Goal: Information Seeking & Learning: Learn about a topic

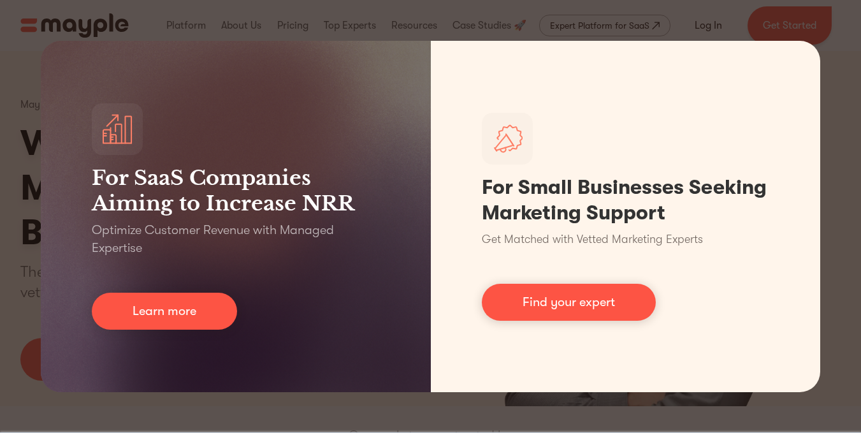
click at [831, 174] on div "For SaaS Companies Aiming to Increase NRR Optimize Customer Revenue with Manage…" at bounding box center [430, 216] width 861 height 433
click at [845, 33] on div "For SaaS Companies Aiming to Increase NRR Optimize Customer Revenue with Manage…" at bounding box center [430, 216] width 861 height 433
click at [832, 117] on div "For SaaS Companies Aiming to Increase NRR Optimize Customer Revenue with Manage…" at bounding box center [430, 216] width 861 height 433
click at [832, 153] on div "For SaaS Companies Aiming to Increase NRR Optimize Customer Revenue with Manage…" at bounding box center [430, 216] width 861 height 433
drag, startPoint x: 832, startPoint y: 154, endPoint x: 824, endPoint y: 178, distance: 25.0
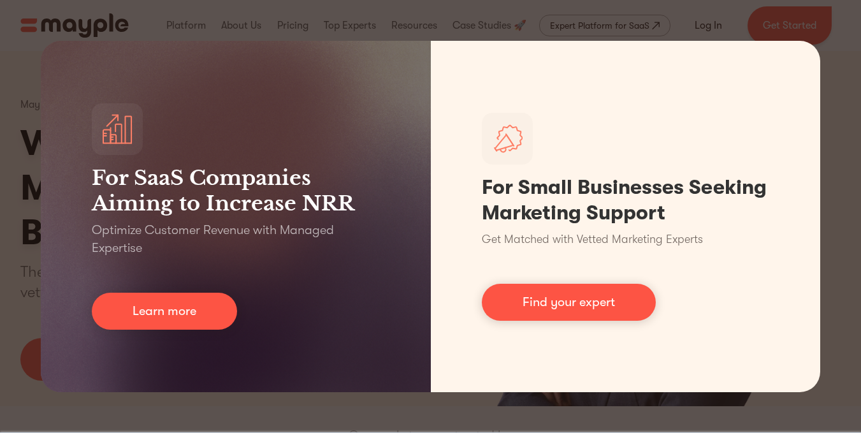
click at [827, 172] on div "For SaaS Companies Aiming to Increase NRR Optimize Customer Revenue with Manage…" at bounding box center [430, 216] width 861 height 433
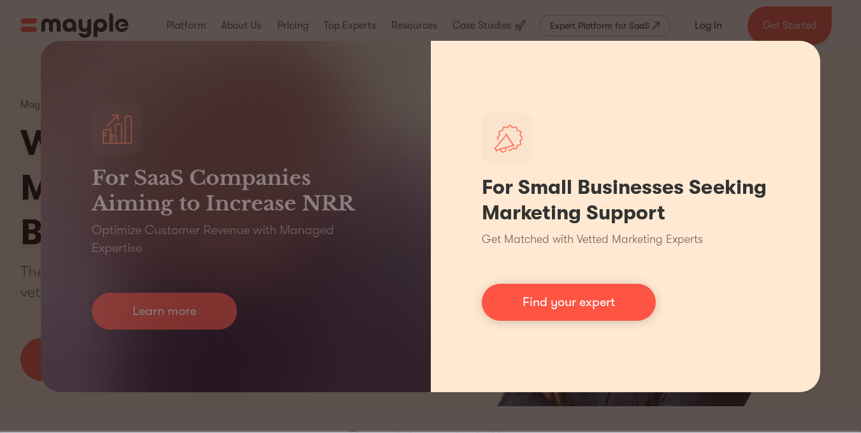
drag, startPoint x: 808, startPoint y: 238, endPoint x: 803, endPoint y: 259, distance: 21.5
click at [805, 250] on div "For Small Businesses Seeking Marketing Support Get Matched with Vetted Marketin…" at bounding box center [626, 216] width 390 height 351
click at [468, 254] on div "For Small Businesses Seeking Marketing Support Get Matched with Vetted Marketin…" at bounding box center [626, 216] width 390 height 351
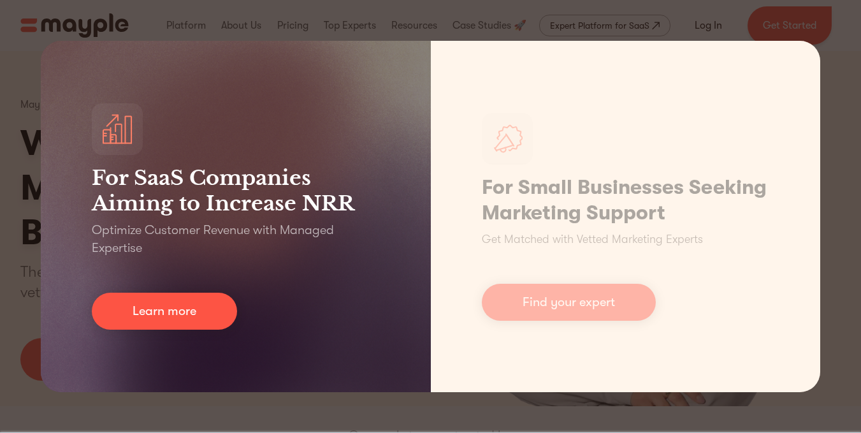
click at [394, 166] on div "For SaaS Companies Aiming to Increase NRR Optimize Customer Revenue with Manage…" at bounding box center [236, 216] width 390 height 351
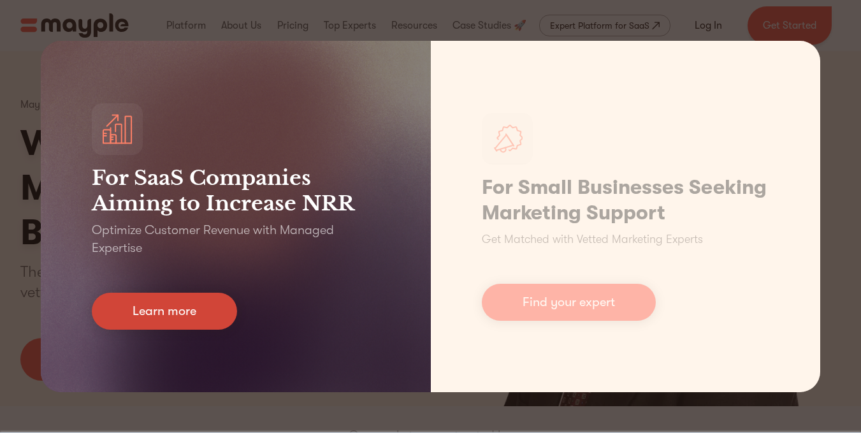
click at [180, 320] on link "Learn more" at bounding box center [164, 310] width 145 height 37
